Goal: Task Accomplishment & Management: Use online tool/utility

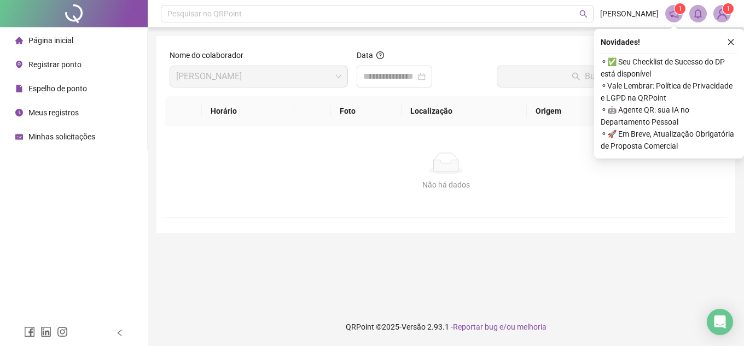
click at [728, 36] on button "button" at bounding box center [731, 42] width 13 height 13
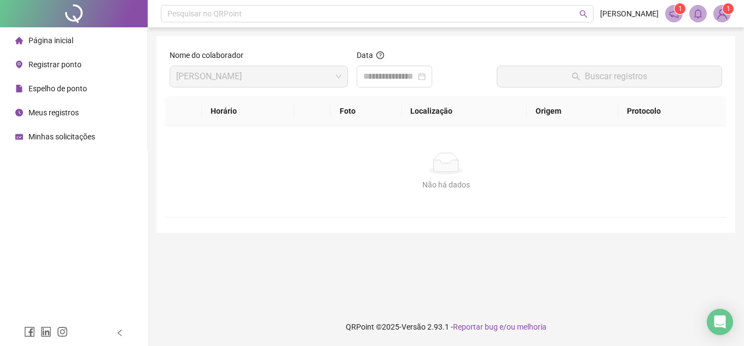
drag, startPoint x: 531, startPoint y: 61, endPoint x: 415, endPoint y: 84, distance: 117.6
click at [528, 61] on div at bounding box center [610, 57] width 226 height 16
click at [46, 38] on span "Página inicial" at bounding box center [50, 40] width 45 height 9
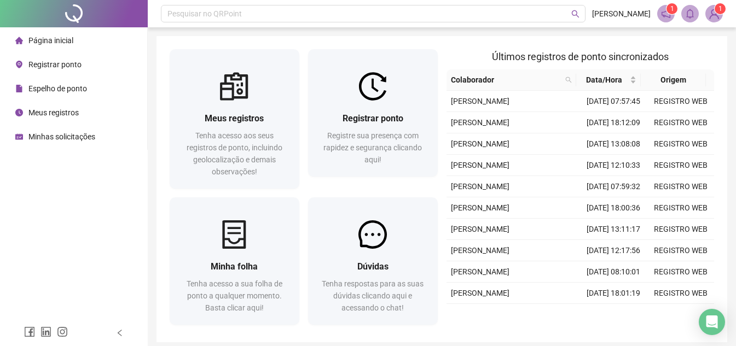
click at [54, 62] on span "Registrar ponto" at bounding box center [54, 64] width 53 height 9
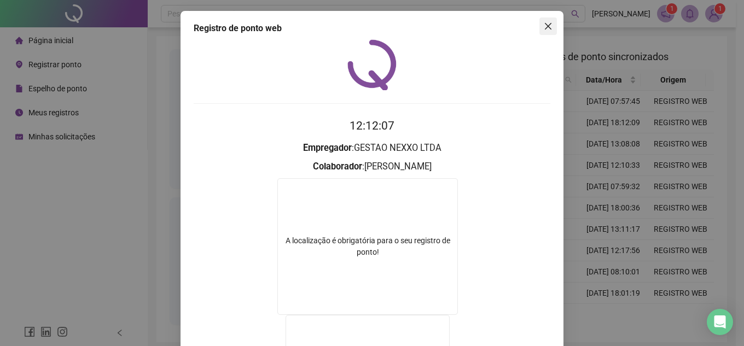
click at [544, 24] on icon "close" at bounding box center [548, 26] width 9 height 9
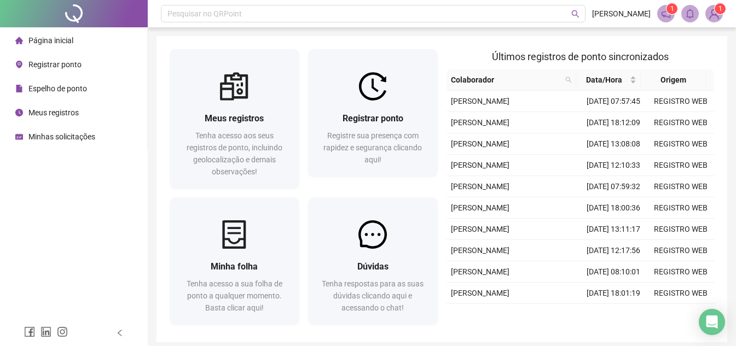
click at [52, 45] on div "Página inicial" at bounding box center [44, 41] width 58 height 22
click at [65, 65] on span "Registrar ponto" at bounding box center [54, 64] width 53 height 9
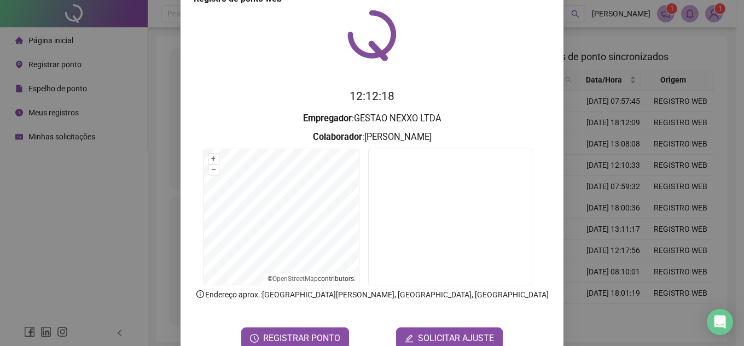
scroll to position [57, 0]
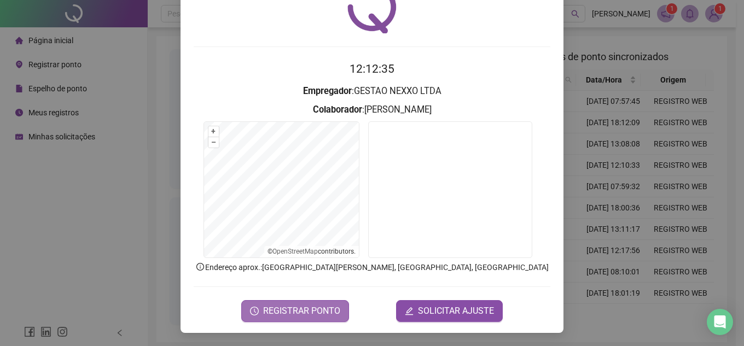
click at [311, 305] on span "REGISTRAR PONTO" at bounding box center [301, 311] width 77 height 13
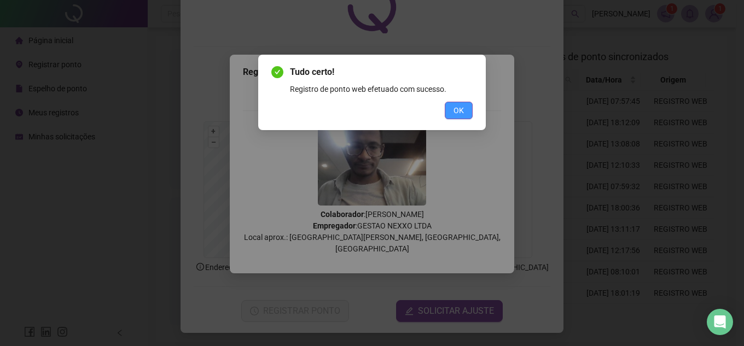
click at [465, 104] on button "OK" at bounding box center [459, 111] width 28 height 18
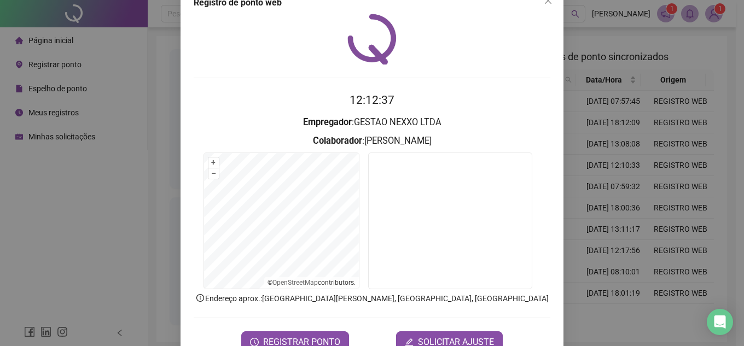
scroll to position [0, 0]
